Goal: Task Accomplishment & Management: Use online tool/utility

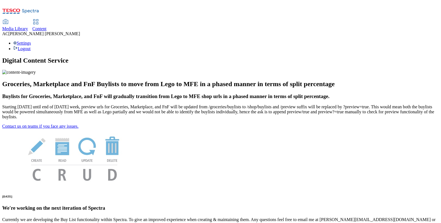
click at [47, 26] on span "Content" at bounding box center [39, 28] width 14 height 5
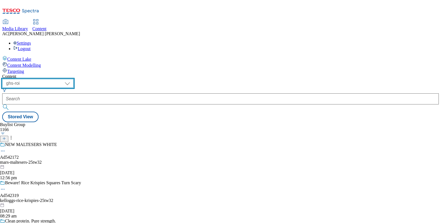
click at [73, 79] on select "ghs-roi ghs-[GEOGRAPHIC_DATA]" at bounding box center [37, 83] width 71 height 9
select select "ghs-[GEOGRAPHIC_DATA]"
click at [72, 79] on select "ghs-roi ghs-[GEOGRAPHIC_DATA]" at bounding box center [37, 83] width 71 height 9
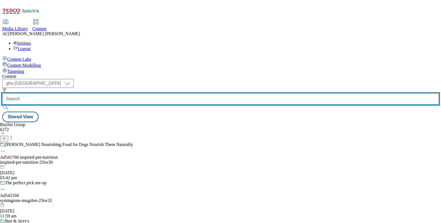
click at [134, 93] on input "text" at bounding box center [220, 98] width 436 height 11
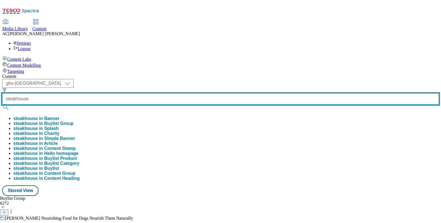
type input "steakhouse"
click at [2, 104] on button "submit" at bounding box center [6, 107] width 8 height 6
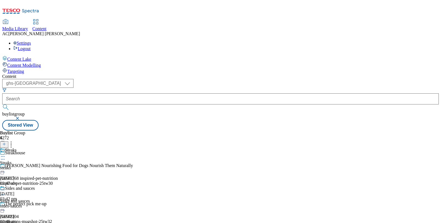
click at [36, 186] on div "Sides and sauces Sides and sauces sides-sauces 17 Jul 2024 02:46 am" at bounding box center [18, 205] width 36 height 38
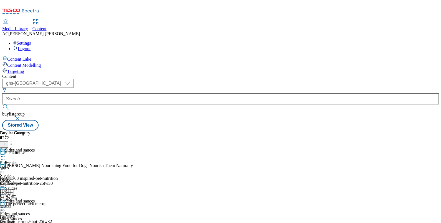
click at [30, 148] on div "Sides Sides sides 17 Jul 2024 02:46 am" at bounding box center [15, 167] width 30 height 38
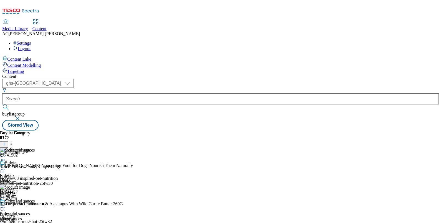
scroll to position [0, 51]
click at [4, 143] on line at bounding box center [4, 144] width 0 height 3
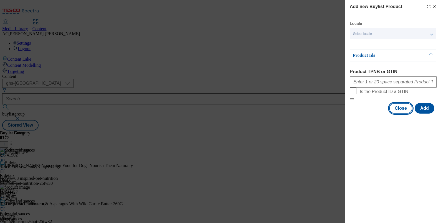
click at [399, 114] on button "Close" at bounding box center [400, 108] width 23 height 11
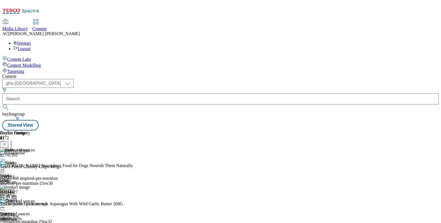
scroll to position [0, 0]
click at [6, 142] on icon at bounding box center [4, 144] width 4 height 4
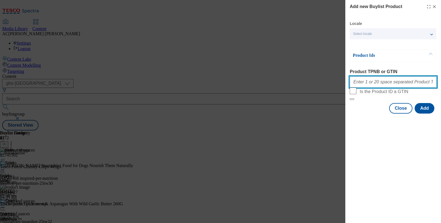
click at [362, 85] on input "Product TPNB or GTIN" at bounding box center [393, 82] width 87 height 11
paste input "o 92375896"
type input "o"
paste input "o 92375896"
paste input "o 92258281"
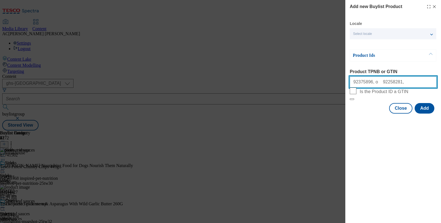
paste input "o 89245482"
click at [423, 83] on input "92375896, o 92258281, o 89245482," at bounding box center [393, 82] width 87 height 11
paste input "o 74546900"
paste input "96970790"
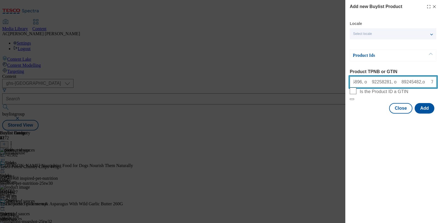
click at [401, 83] on input "92375896, o 92258281, o 89245482,o 74546900, 96970790" at bounding box center [393, 82] width 87 height 11
type input "92375896, 92258281, 89245482, 74546900, 96970790"
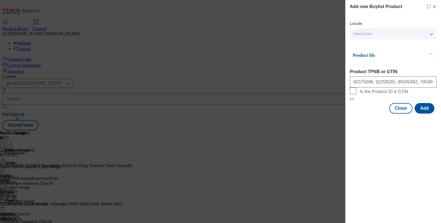
click at [440, 111] on html "Icons icon_account icon_add icon_backward_link icon_basket icon_benefits icon_c…" at bounding box center [220, 66] width 441 height 133
drag, startPoint x: 423, startPoint y: 122, endPoint x: 422, endPoint y: 141, distance: 19.4
click at [422, 141] on div "Add new Buylist Product Locale Select locale English Welsh Product Ids Product …" at bounding box center [393, 111] width 96 height 223
click at [425, 114] on button "Add" at bounding box center [424, 108] width 20 height 11
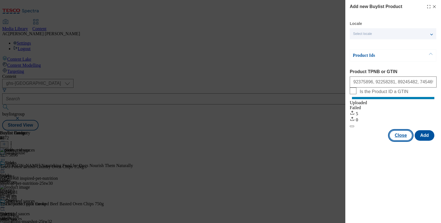
click at [402, 139] on button "Close" at bounding box center [400, 135] width 23 height 11
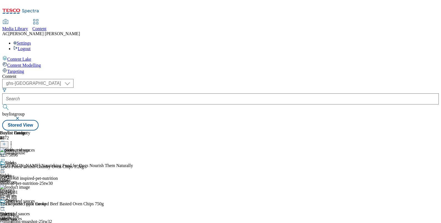
scroll to position [0, 51]
click at [6, 167] on icon at bounding box center [3, 170] width 6 height 6
click at [48, 216] on li "Open Preview Url" at bounding box center [29, 219] width 37 height 6
click at [6, 167] on icon at bounding box center [3, 170] width 6 height 6
click at [48, 216] on li "Open Preview Url" at bounding box center [29, 219] width 37 height 6
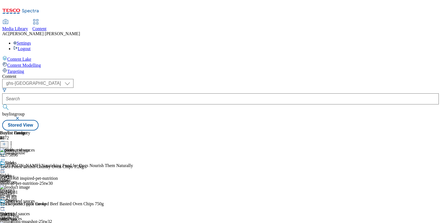
click at [6, 167] on icon at bounding box center [3, 170] width 6 height 6
click at [46, 217] on span "Open Preview Url" at bounding box center [31, 219] width 29 height 4
click at [6, 167] on icon at bounding box center [3, 170] width 6 height 6
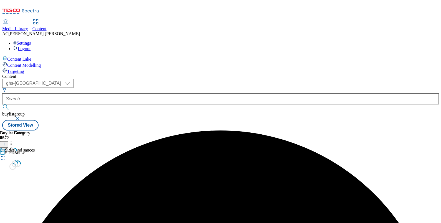
scroll to position [0, 0]
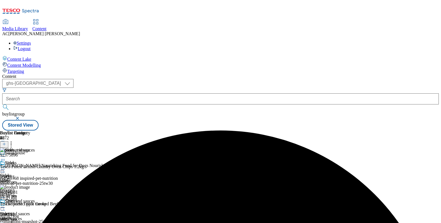
click at [3, 169] on circle at bounding box center [2, 169] width 1 height 1
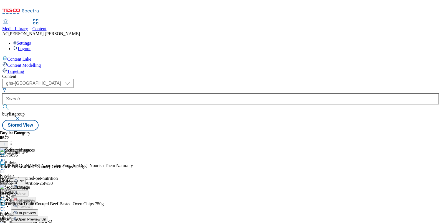
click at [36, 211] on span "Un-preview" at bounding box center [26, 213] width 19 height 4
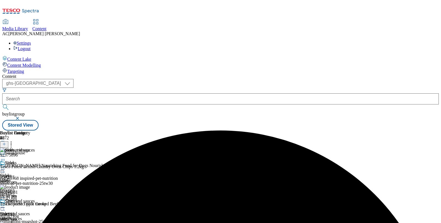
click at [6, 167] on icon at bounding box center [3, 170] width 6 height 6
click at [32, 203] on button "Preview" at bounding box center [21, 206] width 21 height 6
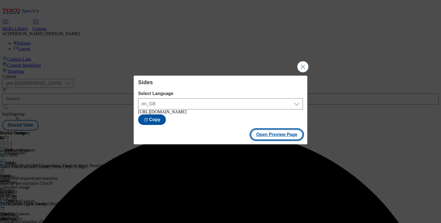
click at [277, 136] on button "Open Preview Page" at bounding box center [277, 134] width 52 height 11
click at [305, 62] on button "Close Modal" at bounding box center [302, 66] width 11 height 11
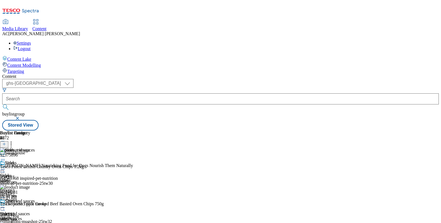
click at [6, 167] on icon at bounding box center [3, 170] width 6 height 6
click at [29, 223] on span "Publish" at bounding box center [23, 226] width 12 height 4
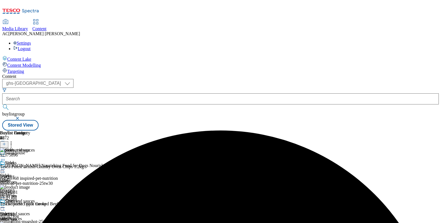
scroll to position [0, 51]
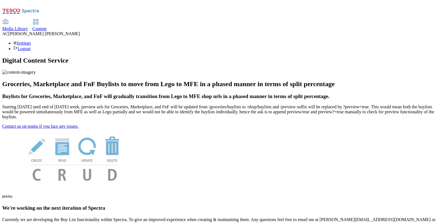
click at [47, 26] on span "Content" at bounding box center [39, 28] width 14 height 5
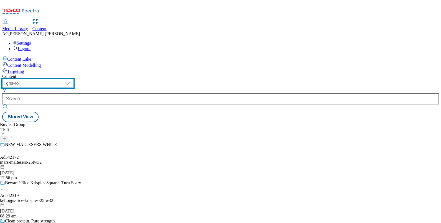
click at [73, 79] on select "ghs-roi ghs-[GEOGRAPHIC_DATA]" at bounding box center [37, 83] width 71 height 9
select select "ghs-[GEOGRAPHIC_DATA]"
click at [72, 79] on select "ghs-roi ghs-[GEOGRAPHIC_DATA]" at bounding box center [37, 83] width 71 height 9
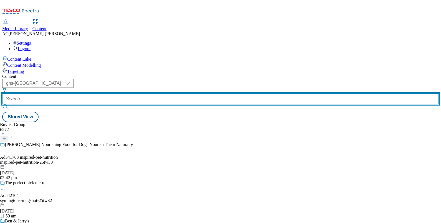
click at [127, 93] on input "text" at bounding box center [220, 98] width 436 height 11
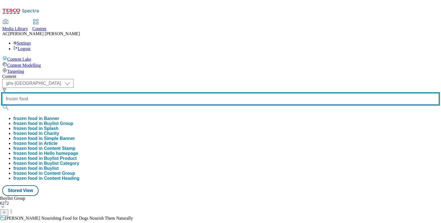
type input "frozen food"
click at [2, 104] on button "submit" at bounding box center [6, 107] width 8 height 6
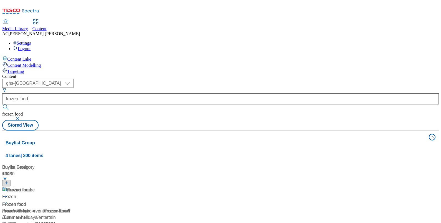
click at [72, 187] on div "Frozen food" at bounding box center [36, 194] width 69 height 14
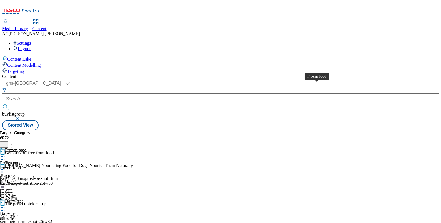
click at [27, 148] on span "Frozen food" at bounding box center [16, 151] width 22 height 6
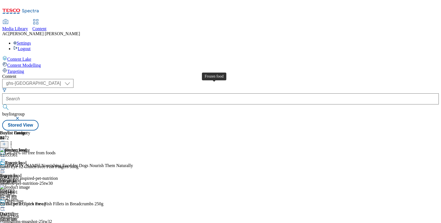
click at [27, 148] on div "Frozen food" at bounding box center [16, 150] width 22 height 5
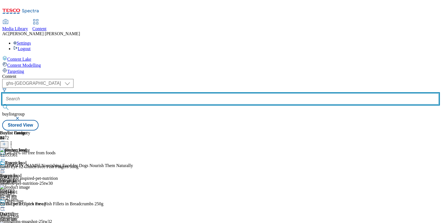
click at [137, 93] on input "text" at bounding box center [220, 98] width 436 height 11
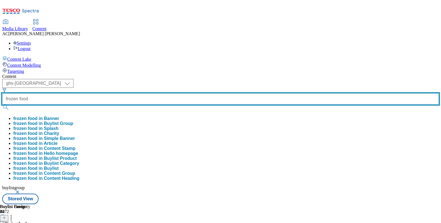
type input "frozen food"
click at [2, 104] on button "submit" at bounding box center [6, 107] width 8 height 6
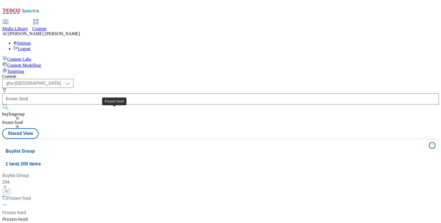
click at [31, 195] on div "Frozen food" at bounding box center [19, 198] width 24 height 7
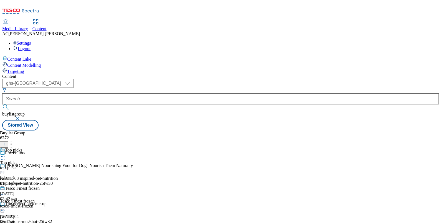
scroll to position [177, 0]
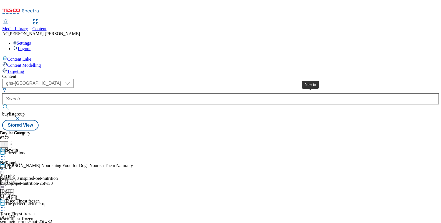
click at [13, 160] on div "New in" at bounding box center [6, 162] width 13 height 5
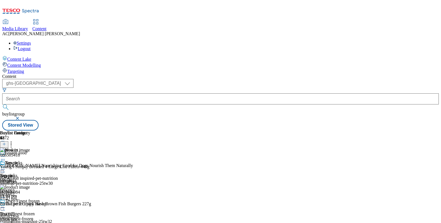
scroll to position [0, 51]
click at [14, 141] on icon at bounding box center [11, 144] width 6 height 6
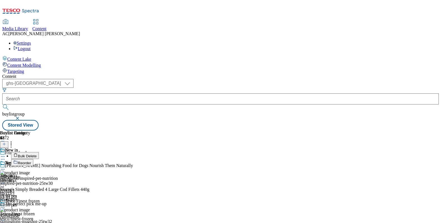
click at [39, 152] on button "Bulk Delete" at bounding box center [25, 155] width 28 height 7
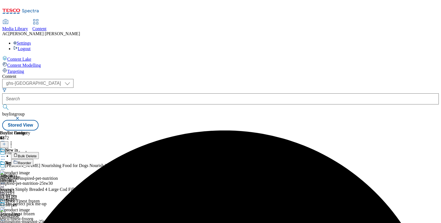
click at [6, 167] on icon at bounding box center [3, 170] width 6 height 6
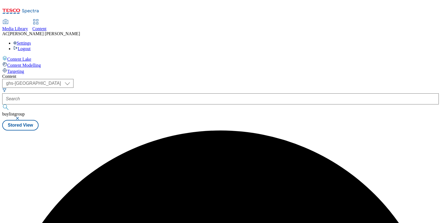
scroll to position [0, 0]
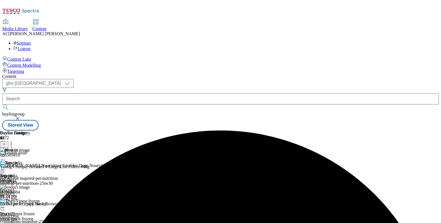
click at [6, 167] on icon at bounding box center [3, 170] width 6 height 6
click at [36, 211] on span "Un-preview" at bounding box center [26, 213] width 19 height 4
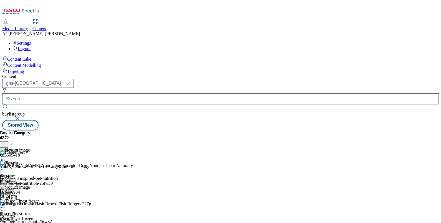
click at [6, 142] on icon at bounding box center [4, 144] width 4 height 4
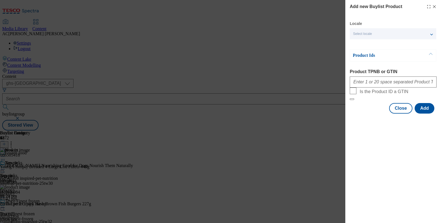
click at [434, 6] on icon "Modal" at bounding box center [434, 6] width 4 height 4
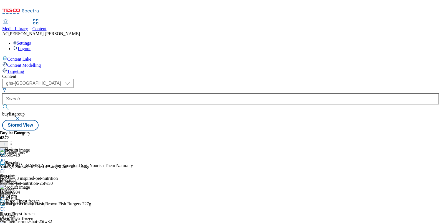
click at [14, 141] on icon at bounding box center [11, 144] width 6 height 6
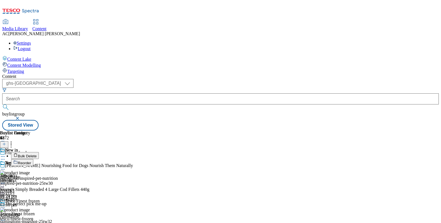
click at [39, 152] on button "Bulk Delete" at bounding box center [25, 155] width 28 height 7
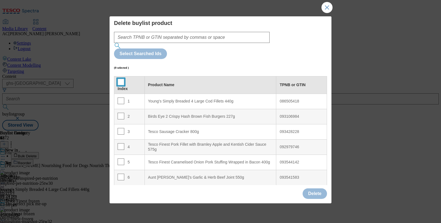
click at [119, 79] on input "Modal" at bounding box center [121, 82] width 7 height 7
checkbox input "true"
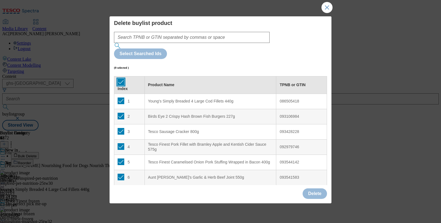
checkbox input "true"
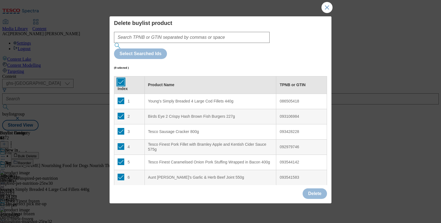
checkbox input "true"
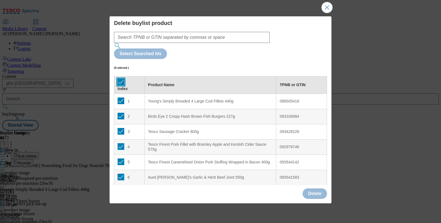
checkbox input "true"
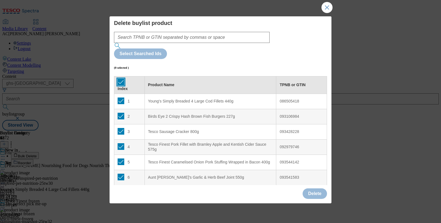
checkbox input "true"
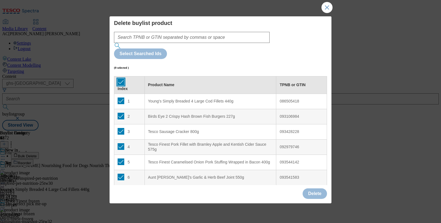
checkbox input "true"
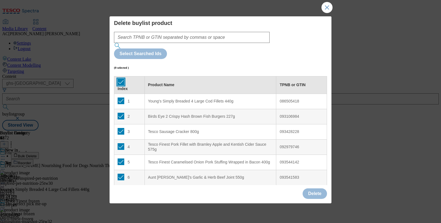
checkbox input "true"
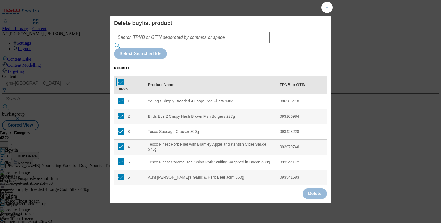
checkbox input "true"
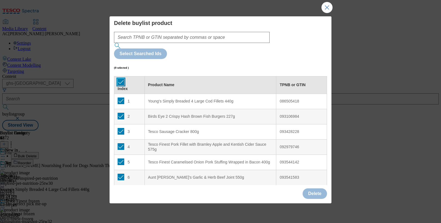
checkbox input "true"
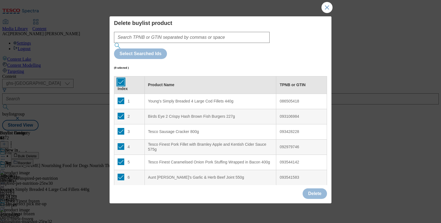
checkbox input "true"
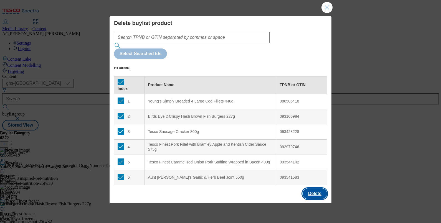
click at [321, 192] on button "Delete" at bounding box center [314, 193] width 24 height 11
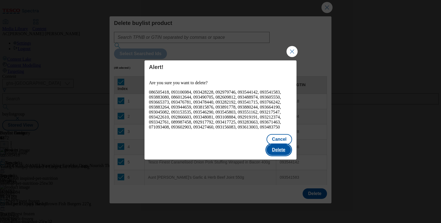
click at [284, 154] on button "Delete" at bounding box center [278, 150] width 24 height 11
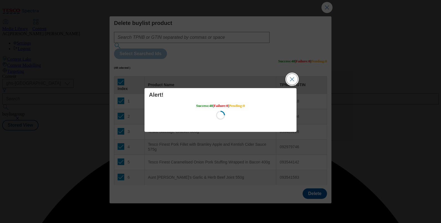
scroll to position [0, 0]
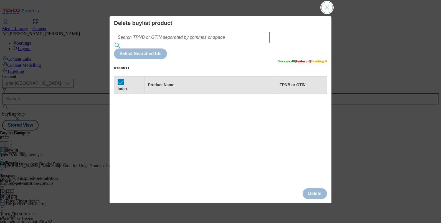
click at [328, 8] on button "Close Modal" at bounding box center [326, 7] width 11 height 11
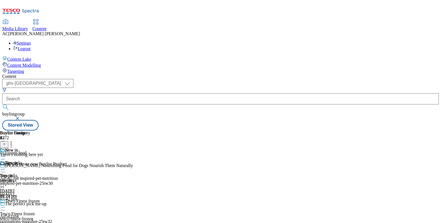
scroll to position [0, 51]
drag, startPoint x: 410, startPoint y: 63, endPoint x: 404, endPoint y: 61, distance: 6.6
click at [67, 131] on div "Buylist Product 0" at bounding box center [33, 139] width 67 height 17
click at [6, 142] on icon at bounding box center [4, 144] width 4 height 4
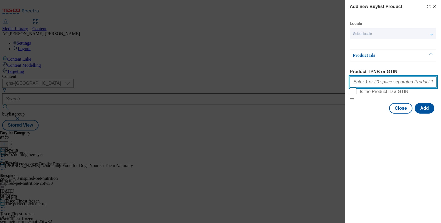
click at [371, 83] on input "Product TPNB or GTIN" at bounding box center [393, 82] width 87 height 11
paste input "96818632 96407018 96404275 96767023 96775186 96765653 96180198 96536429 9681205…"
type input "96818632 96407018 96404275 96767023 96775186 96765653 96180198 96536429 9681205…"
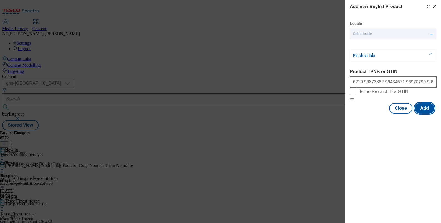
click at [427, 114] on button "Add" at bounding box center [424, 108] width 20 height 11
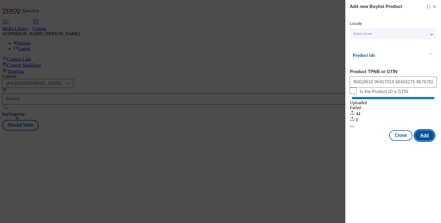
scroll to position [0, 0]
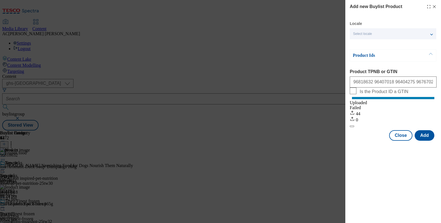
click at [437, 7] on div "Add new Buylist Product Locale Select locale English Welsh Product Ids Product …" at bounding box center [393, 71] width 96 height 142
click at [435, 6] on icon "Modal" at bounding box center [434, 6] width 4 height 4
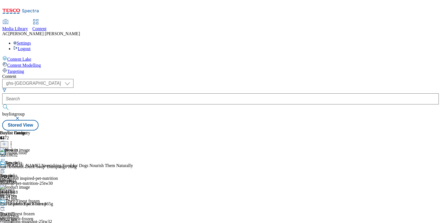
click at [6, 167] on icon at bounding box center [3, 170] width 6 height 6
click at [30, 205] on span "Preview" at bounding box center [23, 207] width 13 height 4
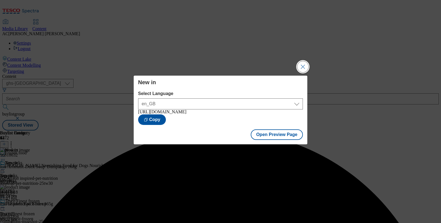
click at [302, 66] on button "Close Modal" at bounding box center [302, 66] width 11 height 11
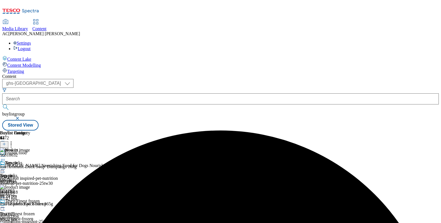
click at [6, 167] on icon at bounding box center [3, 170] width 6 height 6
click at [29, 223] on span "Publish" at bounding box center [23, 226] width 12 height 4
